Goal: Check status: Check status

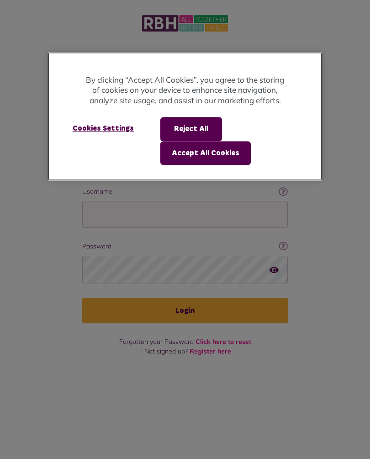
click at [209, 153] on button "Accept All Cookies" at bounding box center [205, 153] width 90 height 24
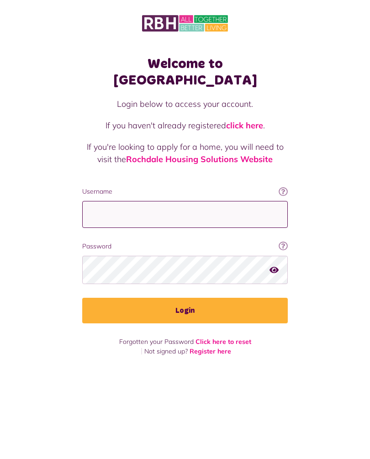
click at [174, 201] on input "Username" at bounding box center [184, 214] width 205 height 27
type input "**********"
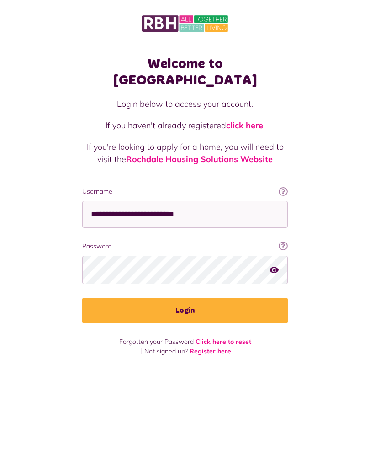
click at [189, 298] on button "Login" at bounding box center [184, 311] width 205 height 26
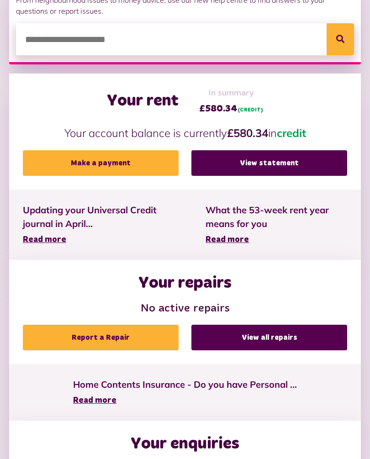
scroll to position [248, 0]
click at [273, 165] on link "View statement" at bounding box center [269, 163] width 156 height 26
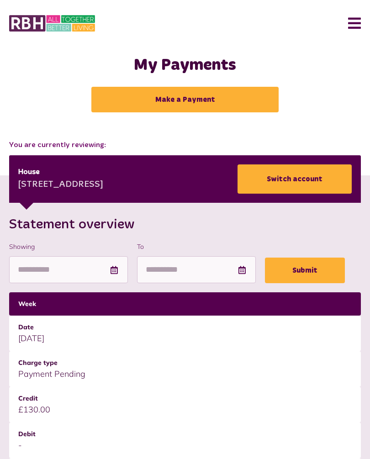
click at [356, 24] on button "Menu" at bounding box center [351, 23] width 20 height 28
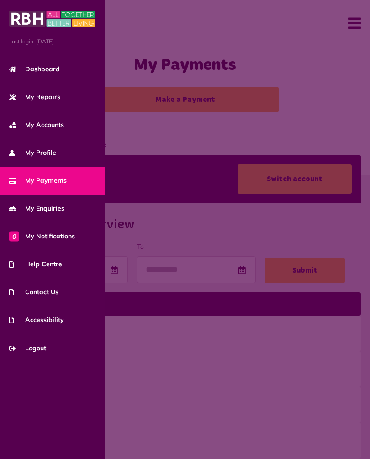
click at [53, 93] on span "My Repairs" at bounding box center [34, 97] width 51 height 10
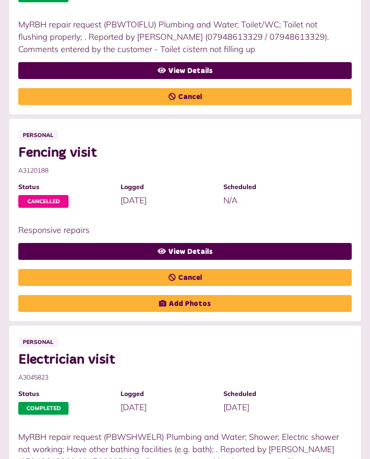
scroll to position [383, 0]
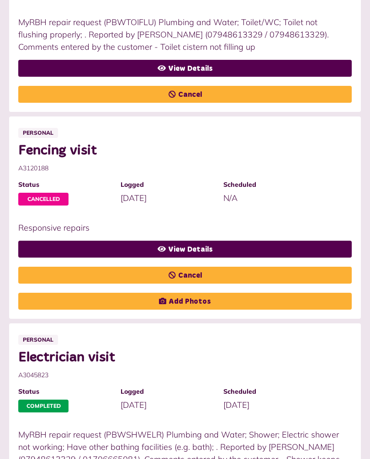
click at [203, 243] on link "View Details" at bounding box center [184, 249] width 333 height 17
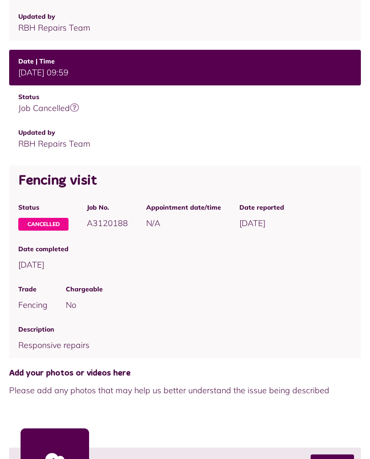
scroll to position [264, 0]
click at [71, 108] on icon at bounding box center [74, 108] width 9 height 9
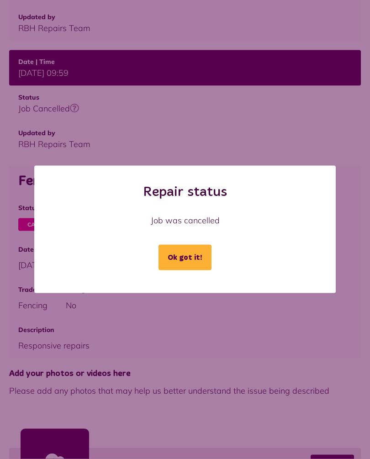
scroll to position [265, 0]
click at [230, 144] on div "Repair status Job was cancelled Ok got it! Loading..." at bounding box center [185, 229] width 370 height 459
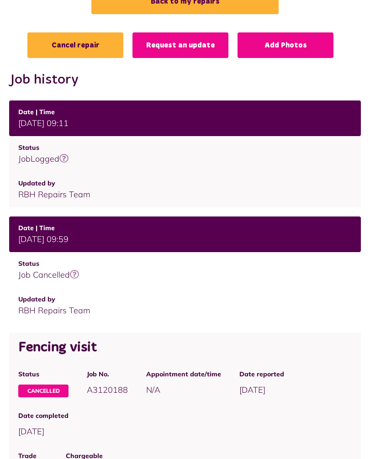
scroll to position [98, 0]
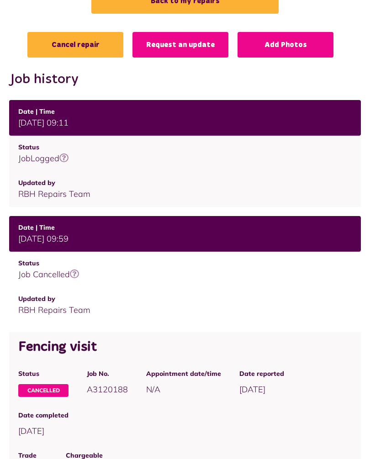
click at [68, 155] on icon at bounding box center [63, 158] width 9 height 9
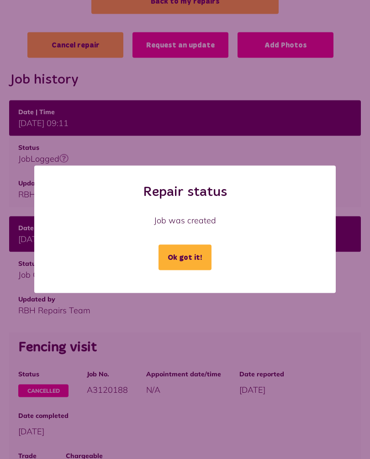
scroll to position [99, 0]
click at [256, 150] on div "Repair status Job was created Ok got it! Loading..." at bounding box center [185, 229] width 370 height 459
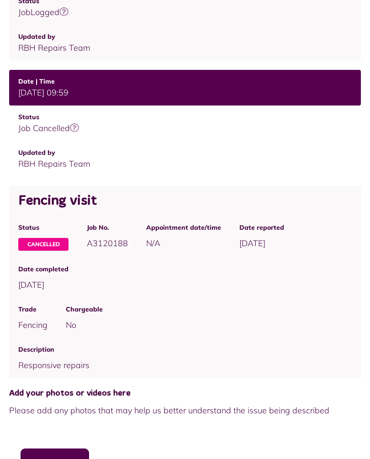
scroll to position [242, 0]
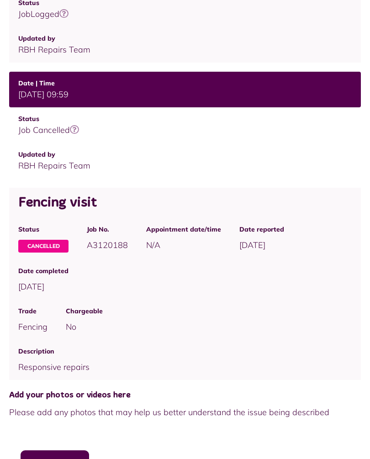
click at [48, 242] on span "Cancelled" at bounding box center [43, 246] width 50 height 13
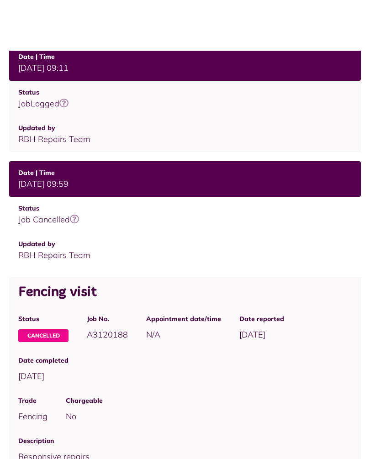
scroll to position [0, 0]
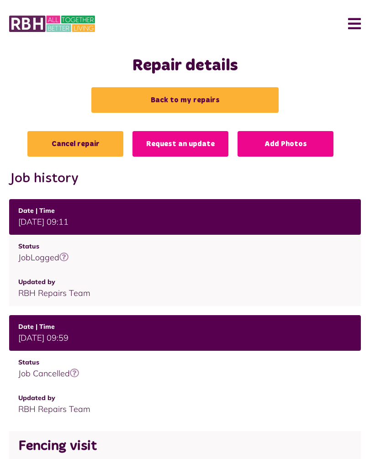
click at [353, 23] on button "Menu" at bounding box center [351, 23] width 20 height 28
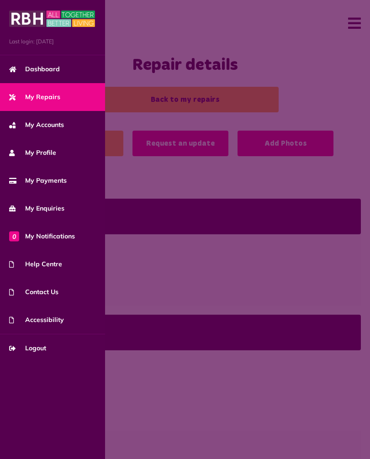
click at [38, 345] on span "Logout" at bounding box center [27, 348] width 37 height 10
